Goal: Consume media (video, audio): Consume media (video, audio)

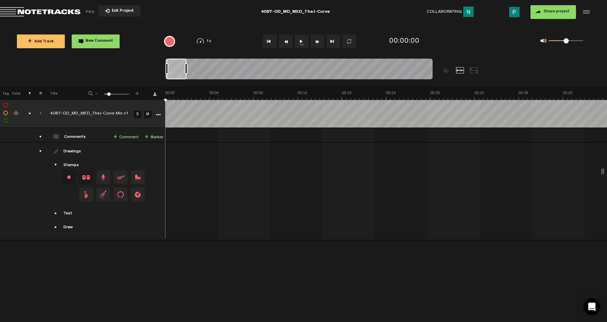
click at [299, 41] on button "1x" at bounding box center [302, 41] width 14 height 14
click at [303, 40] on button "1x" at bounding box center [302, 41] width 14 height 14
click at [302, 43] on button "1x" at bounding box center [302, 41] width 14 height 14
click at [303, 43] on button "1x" at bounding box center [302, 41] width 14 height 14
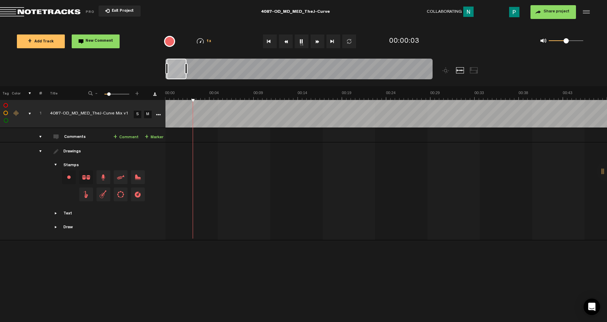
click at [303, 43] on button "1x" at bounding box center [302, 41] width 14 height 14
click at [306, 37] on button "1x" at bounding box center [302, 41] width 14 height 14
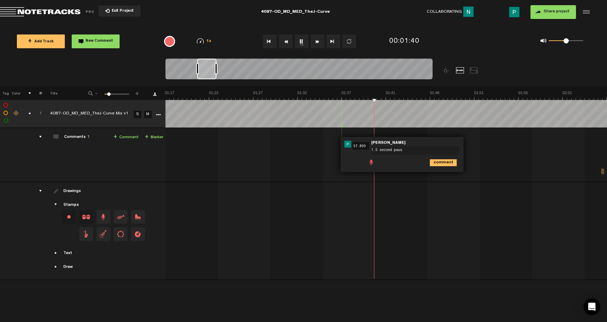
type textarea "1.5 second pause"
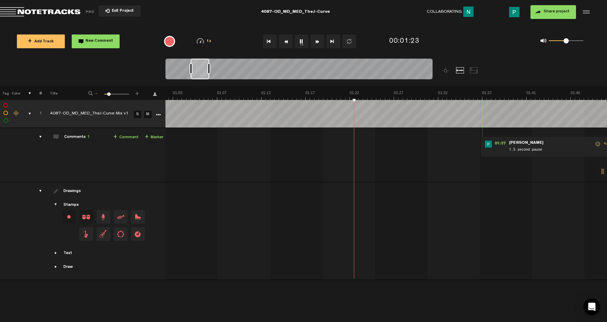
scroll to position [0, 551]
drag, startPoint x: 203, startPoint y: 72, endPoint x: 197, endPoint y: 72, distance: 6.5
click at [197, 72] on div at bounding box center [199, 69] width 19 height 21
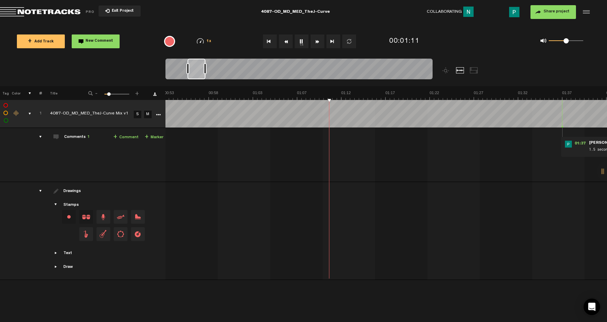
click at [194, 73] on div at bounding box center [196, 69] width 18 height 21
click at [304, 41] on button "1x" at bounding box center [302, 41] width 14 height 14
